Goal: Find contact information: Find contact information

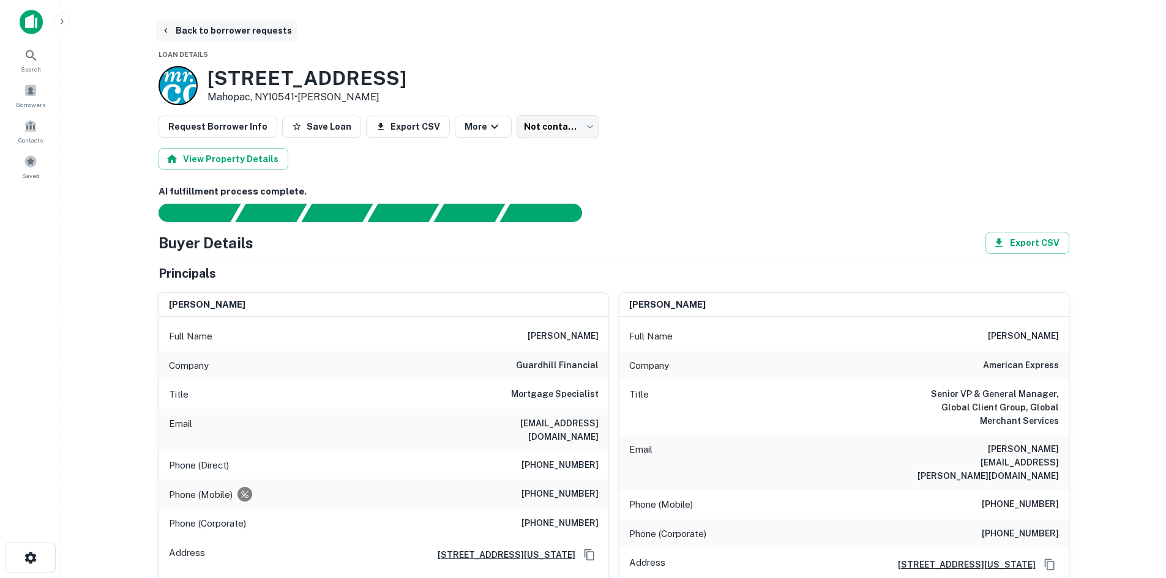
click at [168, 28] on icon "button" at bounding box center [166, 31] width 10 height 10
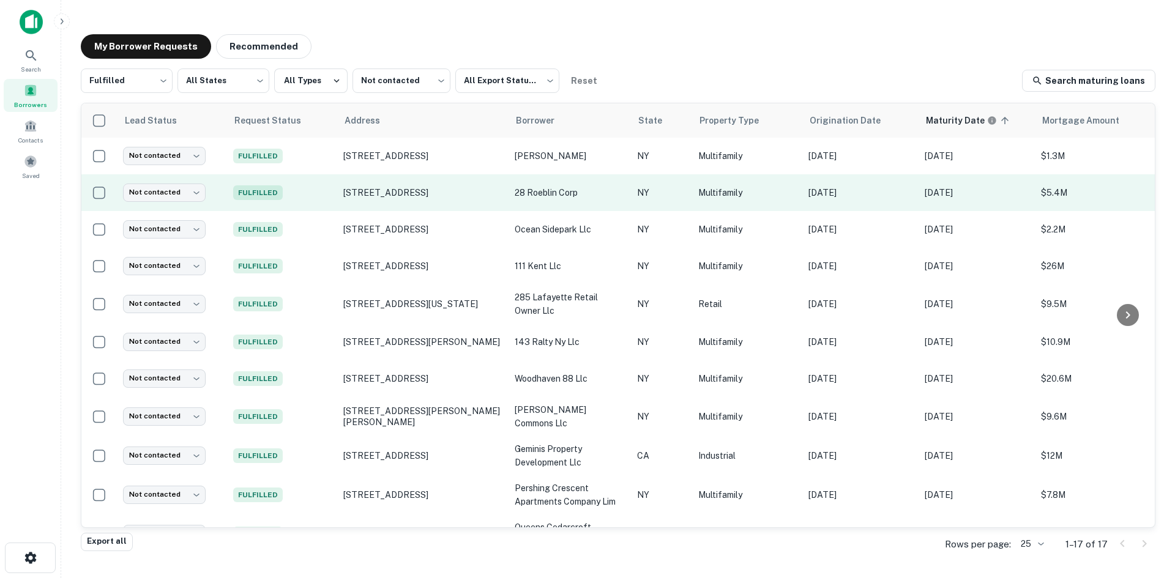
drag, startPoint x: 403, startPoint y: 191, endPoint x: 323, endPoint y: 196, distance: 80.3
click at [323, 196] on td "Fulfilled" at bounding box center [282, 192] width 110 height 37
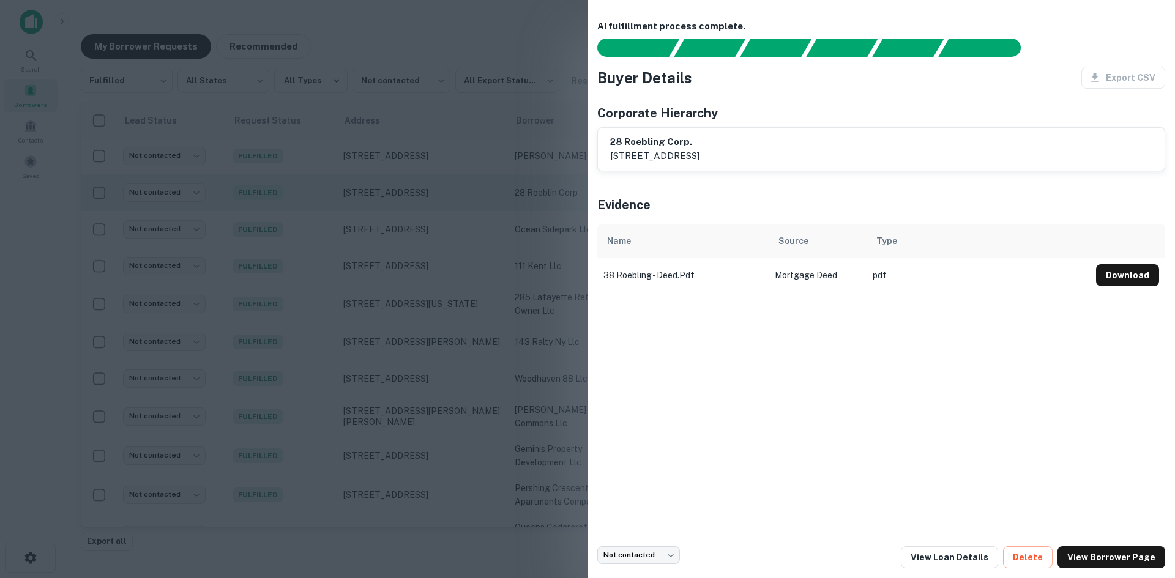
click at [342, 177] on div at bounding box center [587, 289] width 1175 height 578
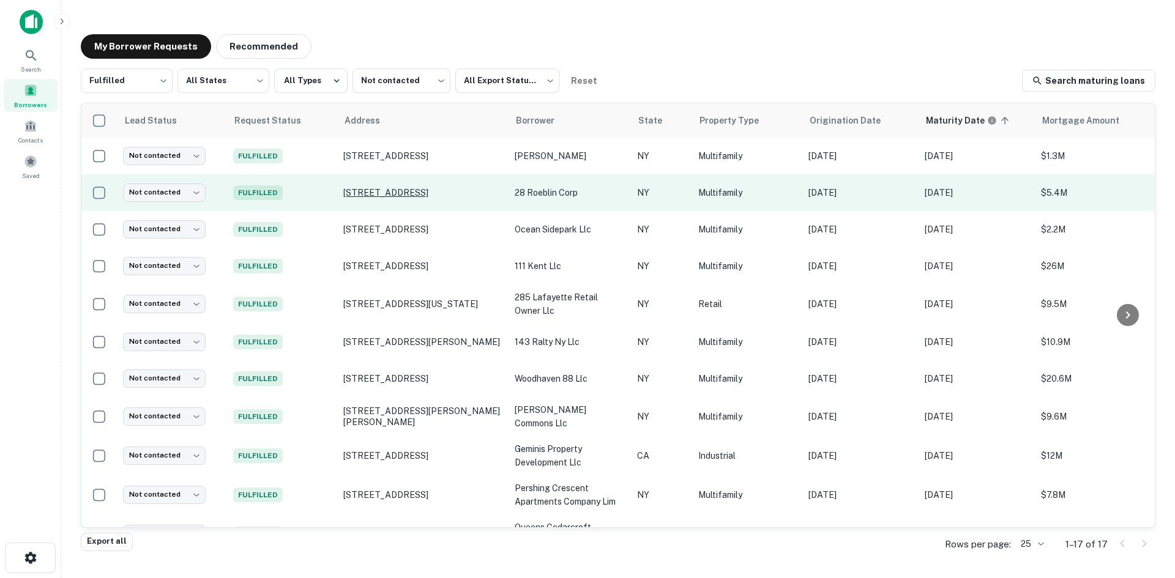
click at [362, 187] on p "[STREET_ADDRESS]" at bounding box center [422, 192] width 159 height 11
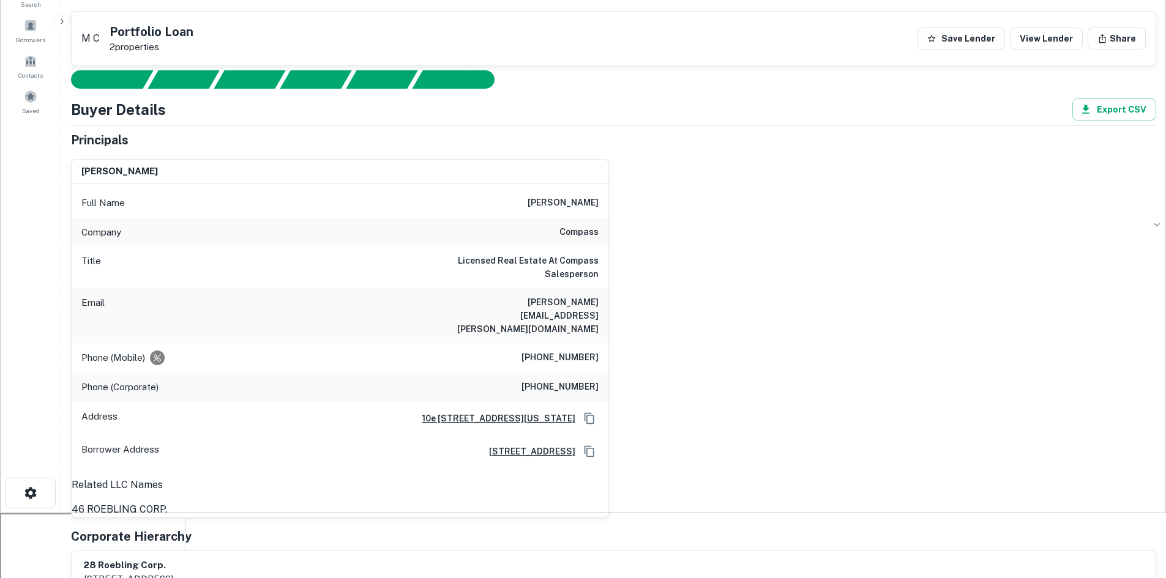
scroll to position [61, 0]
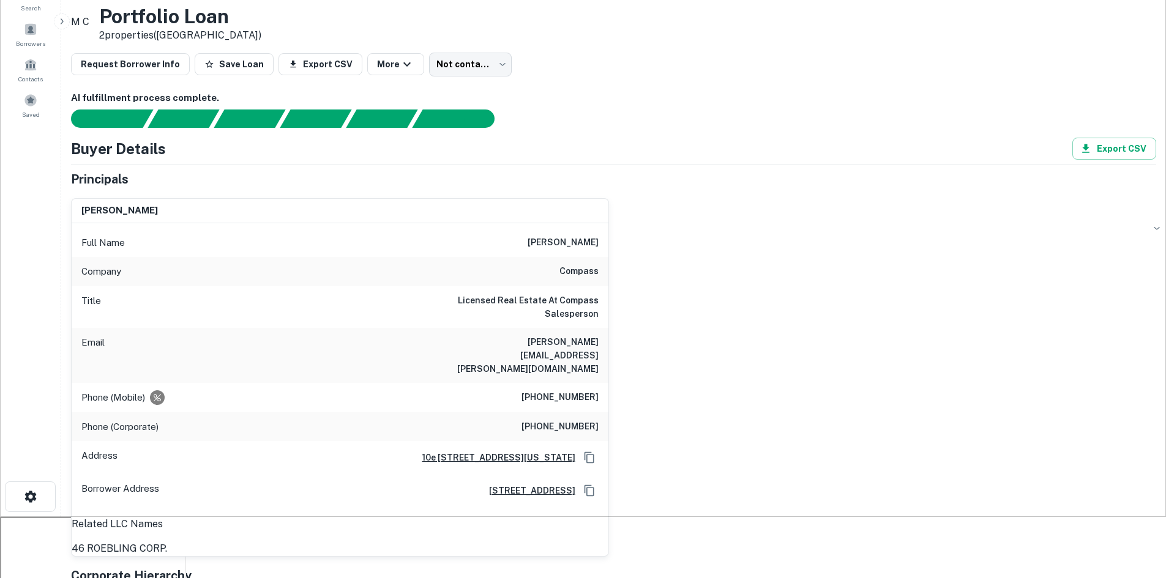
click at [557, 383] on div "Phone (Mobile) [PHONE_NUMBER]" at bounding box center [340, 397] width 537 height 29
copy h6 "[PHONE_NUMBER]"
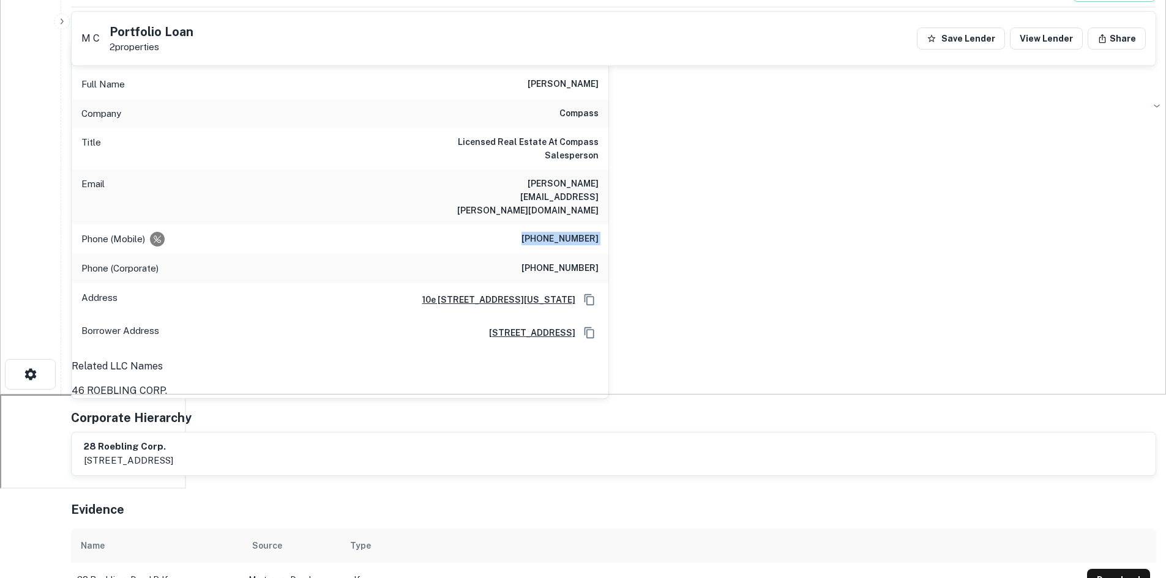
scroll to position [0, 0]
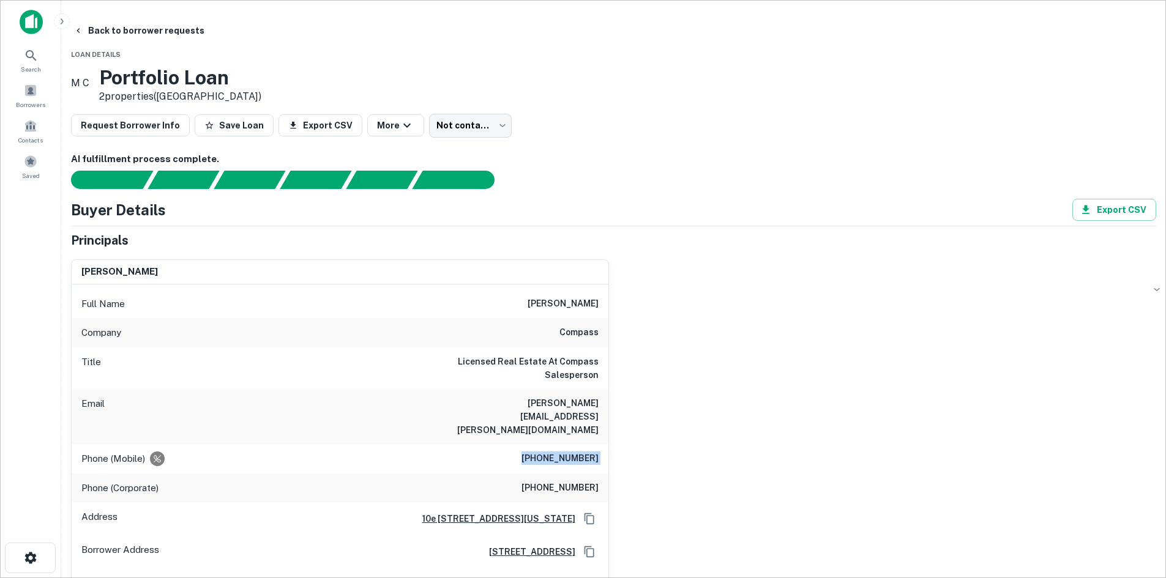
drag, startPoint x: 237, startPoint y: 276, endPoint x: 146, endPoint y: 267, distance: 91.6
copy h6 "[PERSON_NAME]"
